Goal: Task Accomplishment & Management: Use online tool/utility

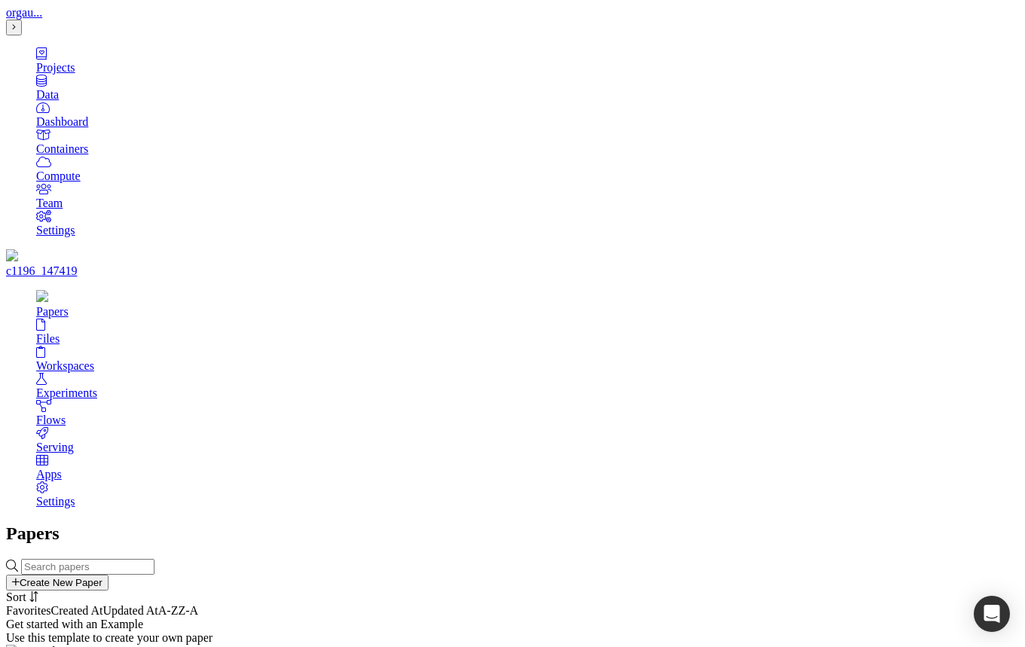
click at [102, 577] on div "Create New Paper" at bounding box center [57, 582] width 90 height 11
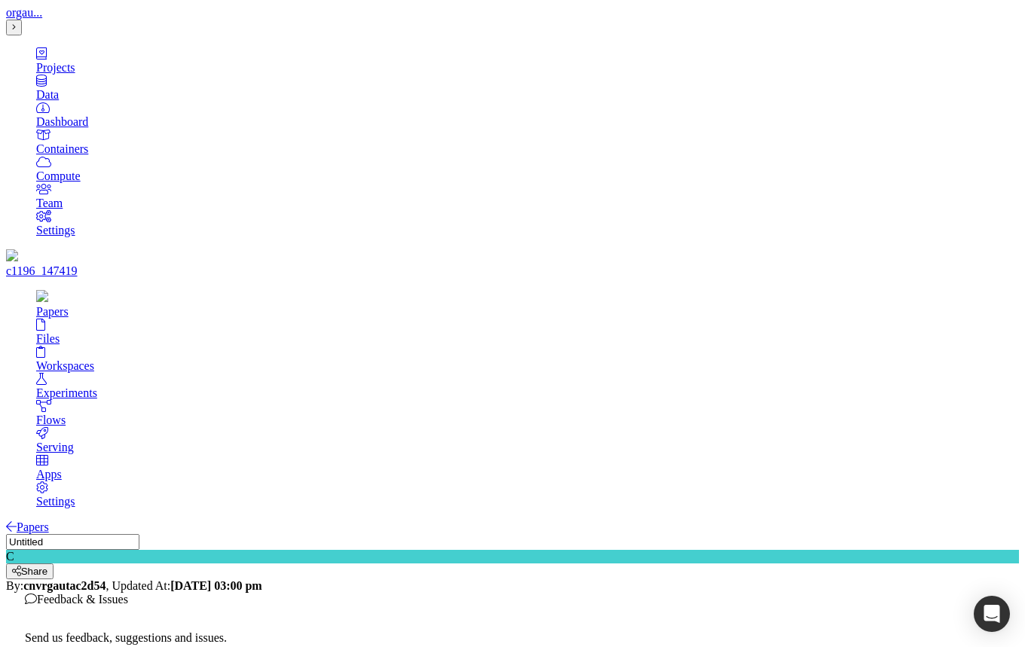
click at [139, 534] on input "Untitled" at bounding box center [72, 542] width 133 height 16
type input "paper42ca00"
click at [47, 566] on div "Share" at bounding box center [29, 571] width 35 height 11
